Goal: Task Accomplishment & Management: Manage account settings

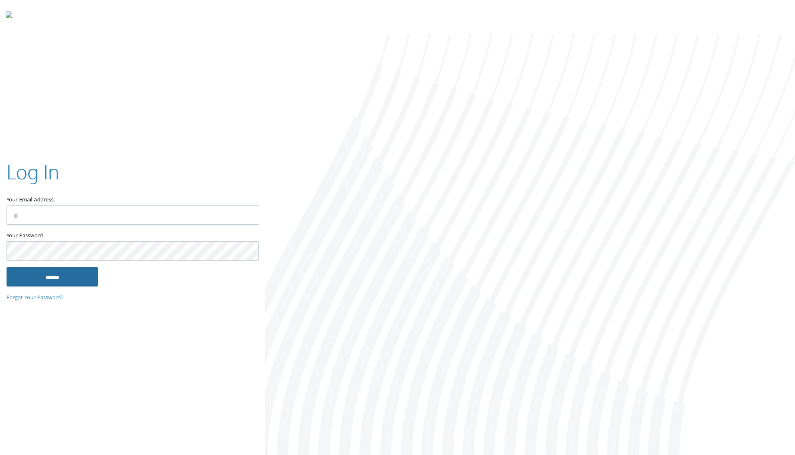
type input "**********"
click at [65, 281] on input "******" at bounding box center [52, 277] width 91 height 20
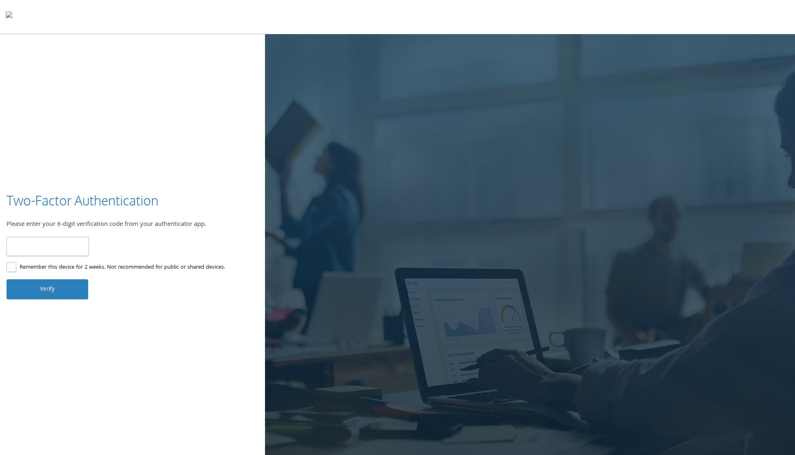
type input "******"
